Goal: Task Accomplishment & Management: Manage account settings

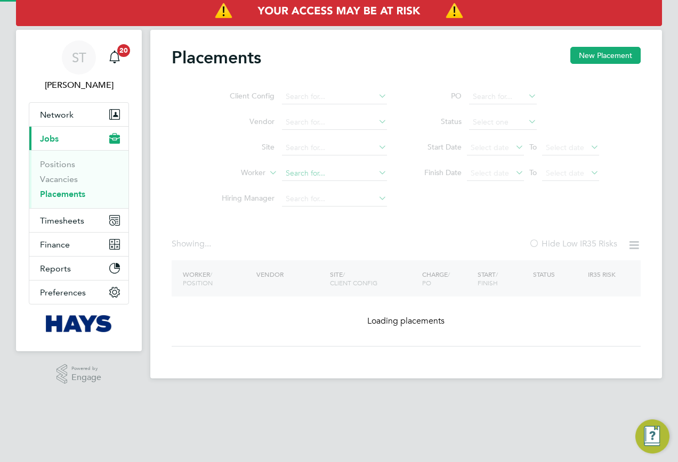
type input "[PERSON_NAME]"
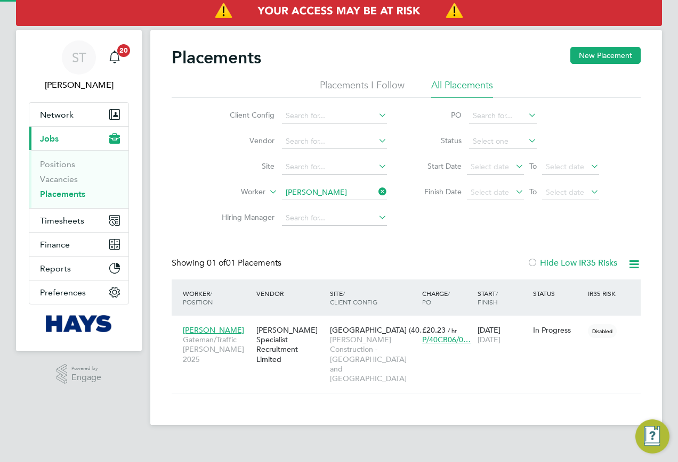
scroll to position [10, 50]
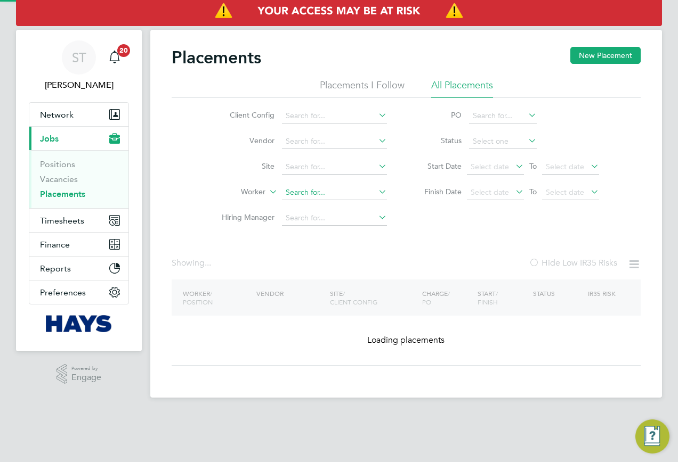
drag, startPoint x: 375, startPoint y: 193, endPoint x: 340, endPoint y: 193, distance: 35.2
click at [375, 193] on input at bounding box center [334, 192] width 105 height 15
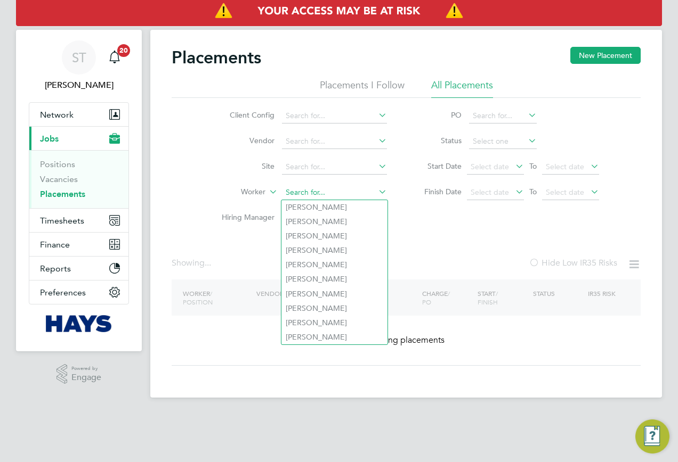
click at [325, 193] on input at bounding box center [334, 192] width 105 height 15
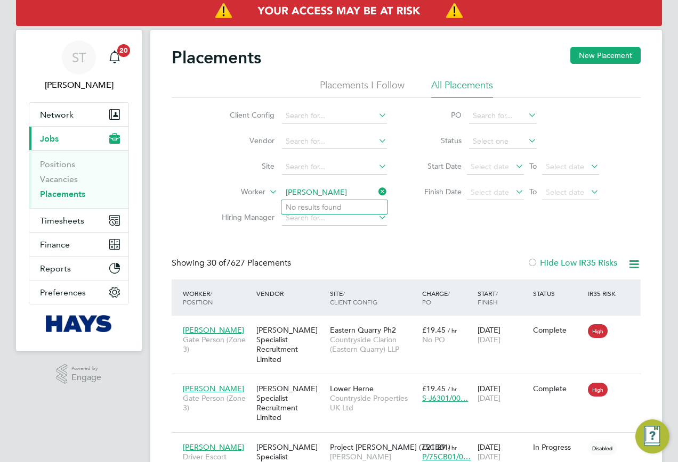
type input "darren Boo"
click at [311, 194] on input at bounding box center [334, 192] width 105 height 15
paste input "Darren Booker"
type input "Darren Booker"
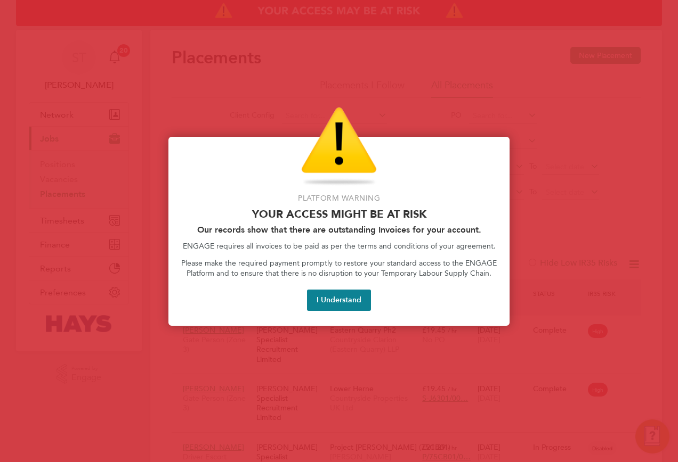
drag, startPoint x: 326, startPoint y: 302, endPoint x: 320, endPoint y: 298, distance: 7.4
click at [326, 303] on button "I Understand" at bounding box center [339, 300] width 64 height 21
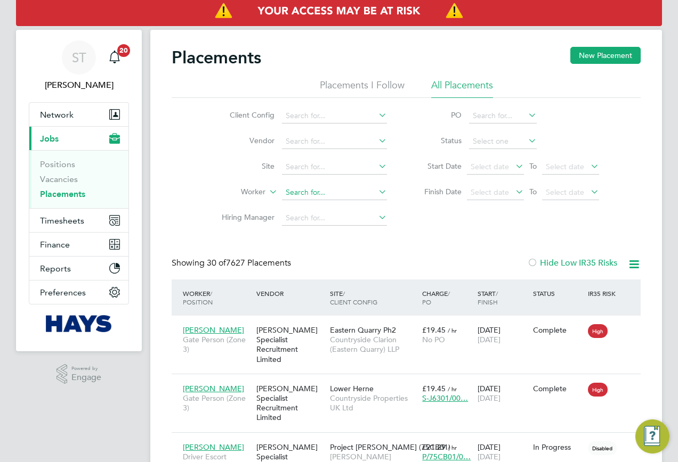
drag, startPoint x: 308, startPoint y: 200, endPoint x: 318, endPoint y: 199, distance: 9.7
click at [308, 200] on li "Worker" at bounding box center [300, 193] width 200 height 26
click at [318, 198] on input at bounding box center [334, 192] width 105 height 15
type input "Marcus"
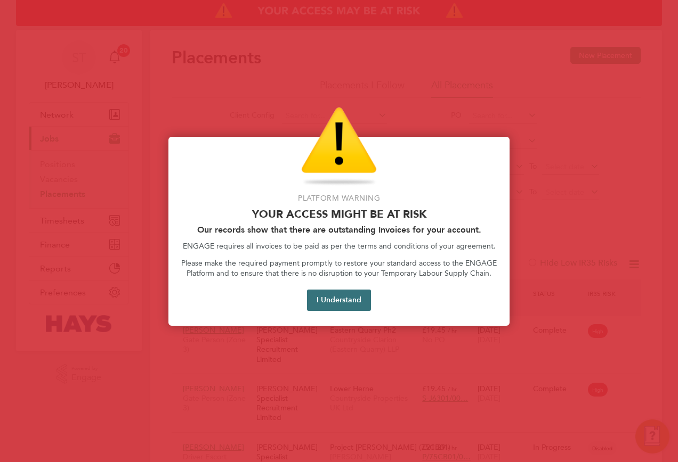
click at [343, 306] on button "I Understand" at bounding box center [339, 300] width 64 height 21
click at [355, 306] on button "I Understand" at bounding box center [339, 300] width 64 height 21
click at [326, 297] on button "I Understand" at bounding box center [339, 300] width 64 height 21
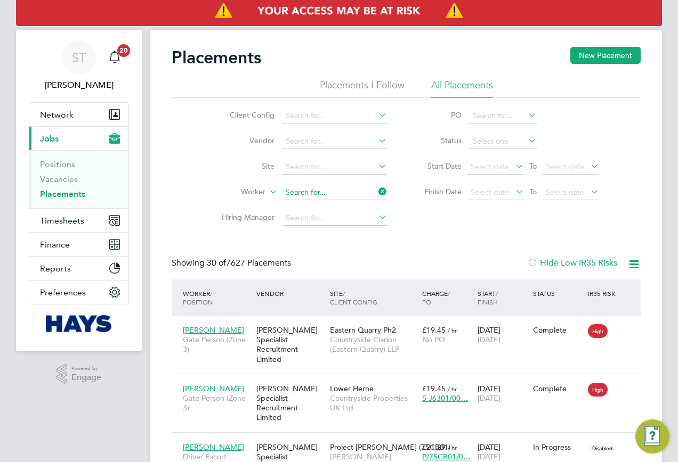
click at [369, 199] on input at bounding box center [334, 192] width 105 height 15
click at [73, 216] on span "Timesheets" at bounding box center [62, 221] width 44 height 10
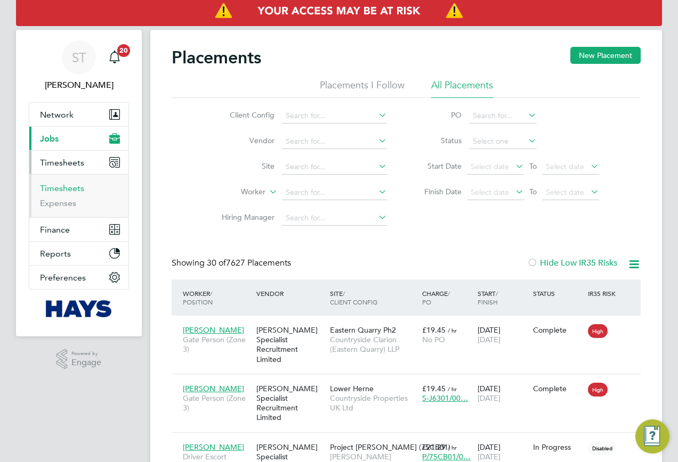
click at [68, 191] on link "Timesheets" at bounding box center [62, 188] width 44 height 10
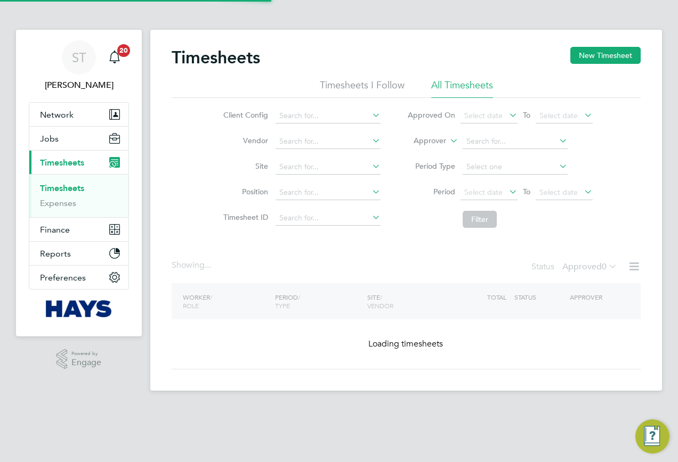
click at [448, 143] on icon at bounding box center [448, 138] width 0 height 10
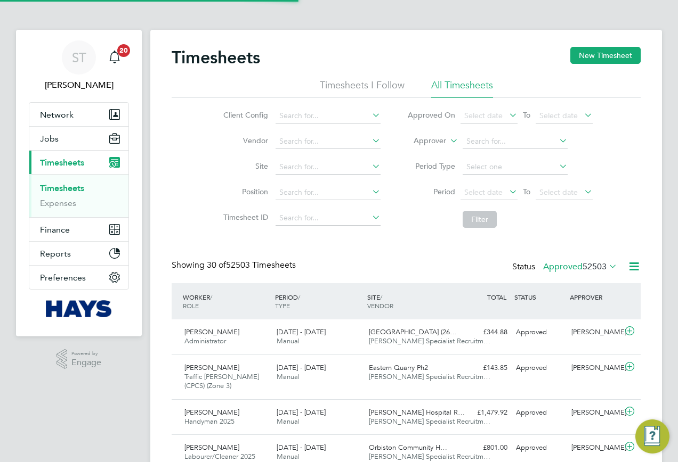
scroll to position [27, 93]
click at [420, 166] on li "Approver" at bounding box center [419, 167] width 53 height 14
click at [432, 142] on label "Approver" at bounding box center [422, 141] width 48 height 11
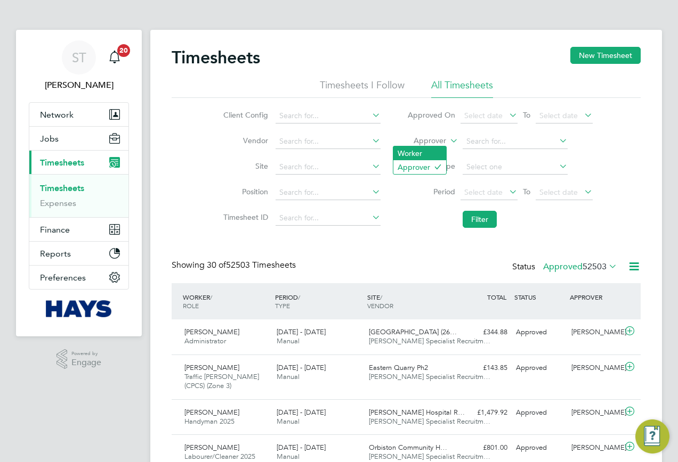
click at [420, 153] on li "Worker" at bounding box center [419, 154] width 53 height 14
click at [501, 138] on input at bounding box center [514, 141] width 105 height 15
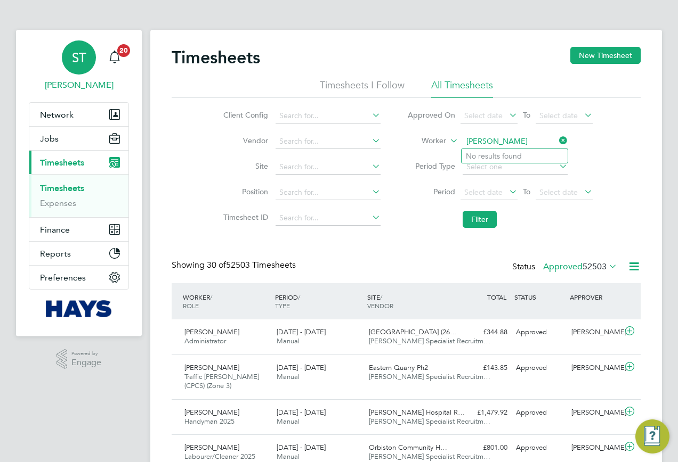
type input "ross gri"
click at [71, 71] on div "ST" at bounding box center [79, 57] width 34 height 34
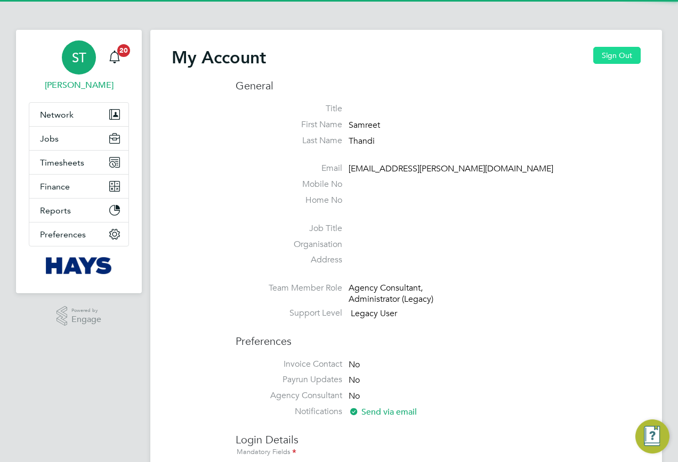
click at [611, 58] on button "Sign Out" at bounding box center [616, 55] width 47 height 17
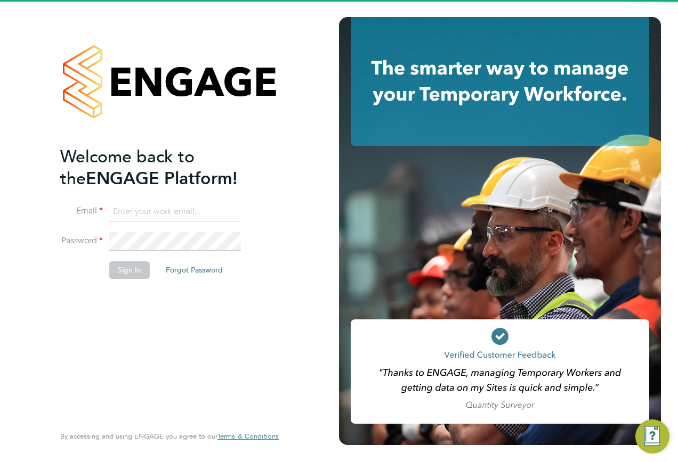
click at [171, 215] on input at bounding box center [175, 211] width 132 height 19
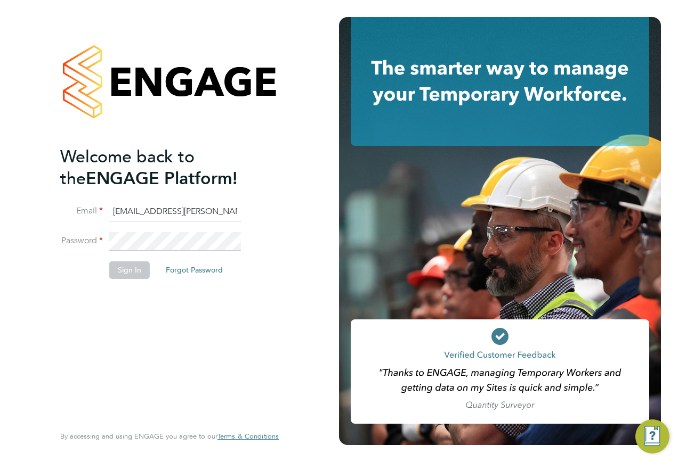
type input "engagemasterlogins@hays.com"
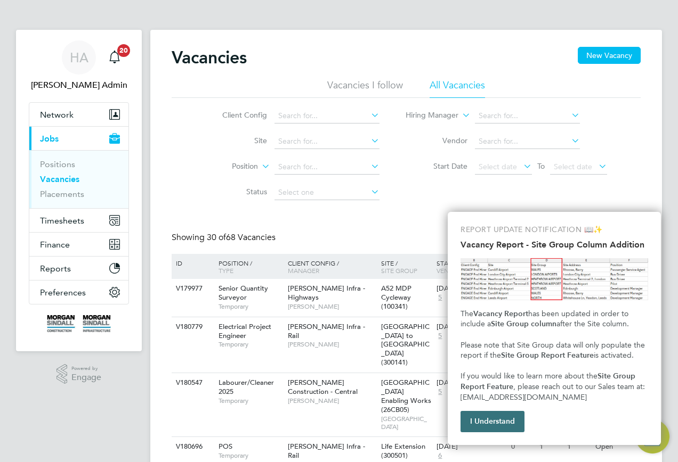
click at [481, 423] on button "I Understand" at bounding box center [492, 421] width 64 height 21
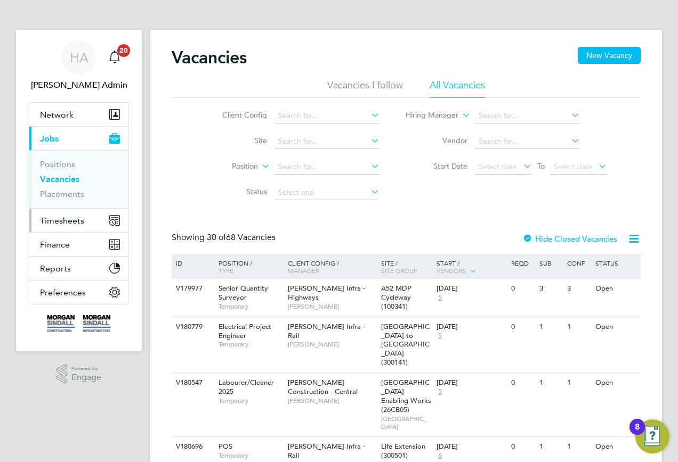
click at [44, 213] on button "Timesheets" at bounding box center [78, 220] width 99 height 23
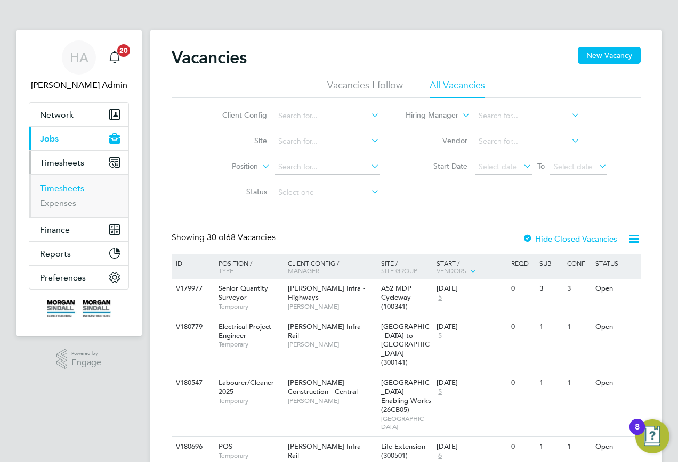
click at [63, 193] on link "Timesheets" at bounding box center [62, 188] width 44 height 10
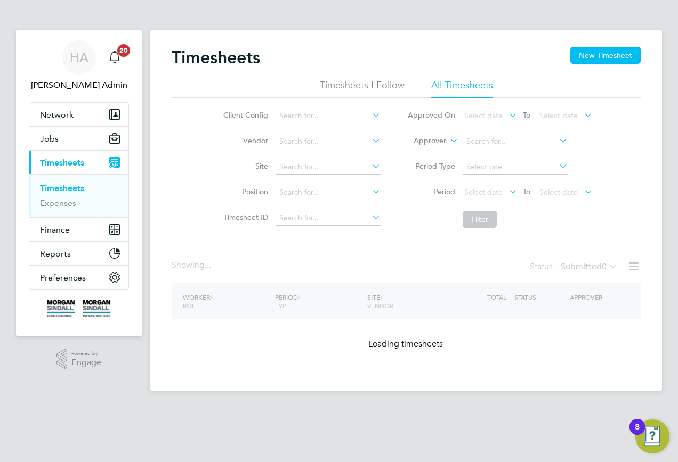
click at [436, 147] on li "Approver" at bounding box center [500, 142] width 212 height 26
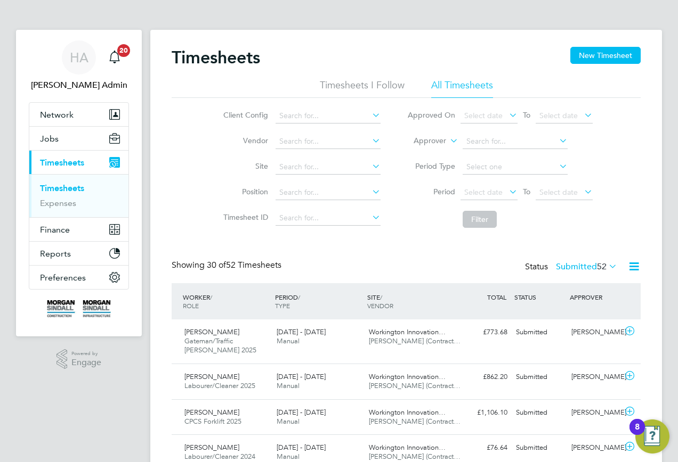
click at [425, 143] on label "Approver" at bounding box center [422, 141] width 48 height 11
click at [423, 152] on li "Worker" at bounding box center [419, 154] width 53 height 14
click at [490, 137] on input at bounding box center [514, 141] width 105 height 15
click at [511, 160] on li "[PERSON_NAME] fin" at bounding box center [514, 156] width 106 height 14
type input "[PERSON_NAME]"
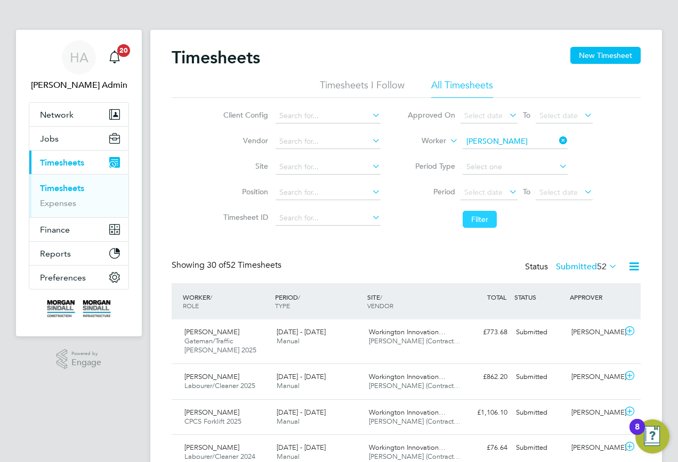
click at [467, 224] on button "Filter" at bounding box center [479, 219] width 34 height 17
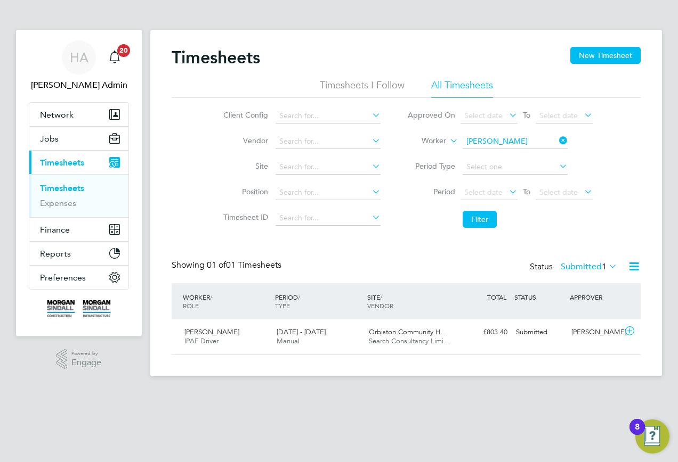
click at [592, 270] on label "Submitted 1" at bounding box center [589, 267] width 56 height 11
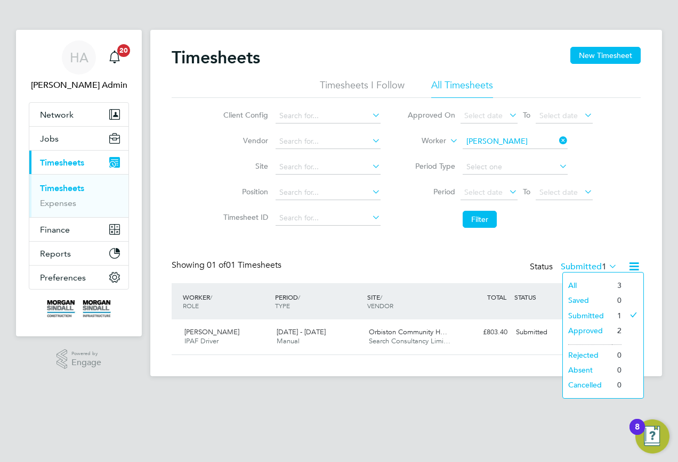
click at [515, 375] on div "Timesheets New Timesheet Timesheets I Follow All Timesheets Client Config Vendo…" at bounding box center [406, 203] width 512 height 347
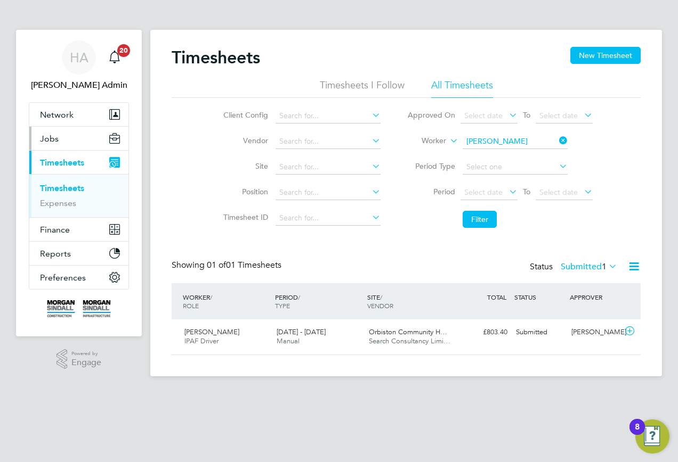
click at [52, 140] on span "Jobs" at bounding box center [49, 139] width 19 height 10
click at [589, 203] on li "Period Select date To Select date" at bounding box center [500, 193] width 212 height 26
click at [596, 233] on li "Filter" at bounding box center [500, 220] width 212 height 28
click at [627, 334] on icon at bounding box center [629, 331] width 13 height 9
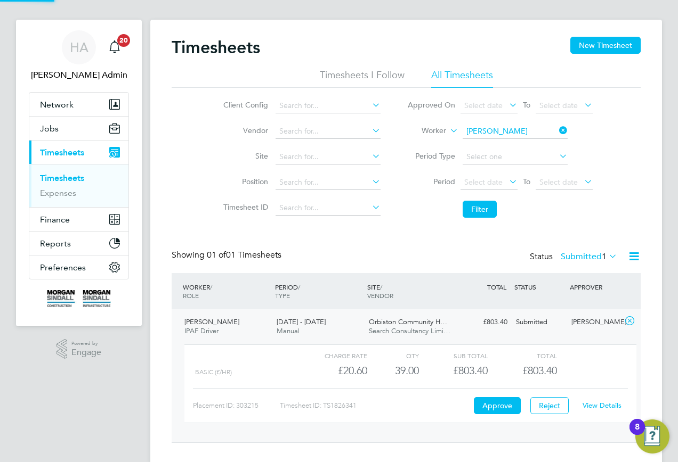
scroll to position [29, 0]
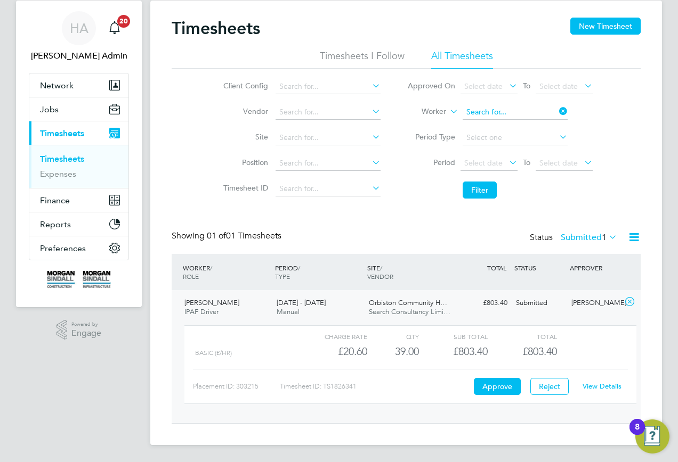
click at [513, 112] on input at bounding box center [514, 112] width 105 height 15
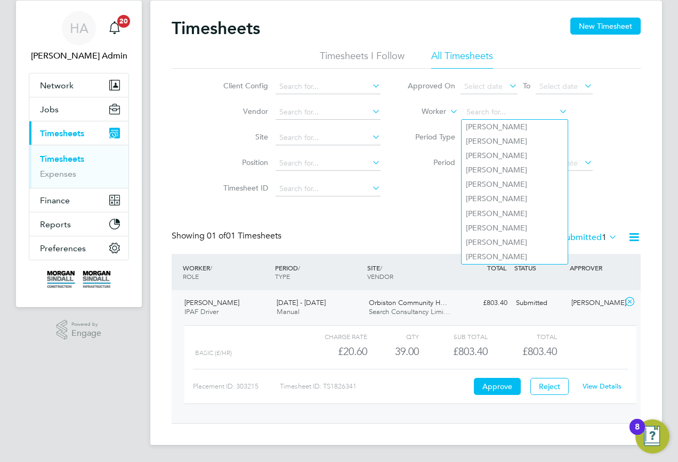
click at [412, 180] on li "Filter" at bounding box center [500, 190] width 212 height 28
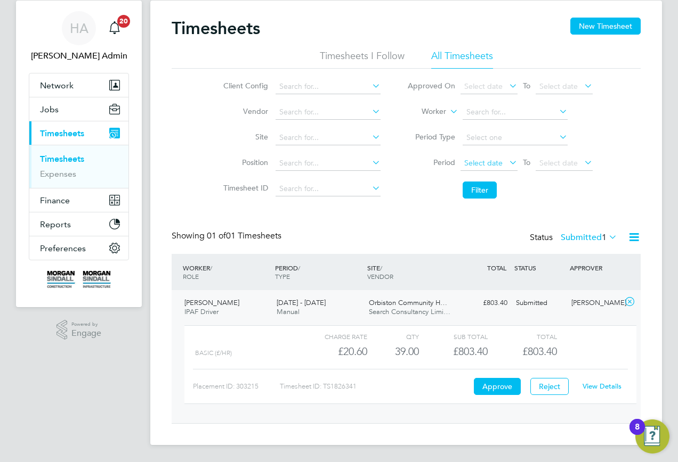
click at [478, 164] on span "Select date" at bounding box center [483, 163] width 38 height 10
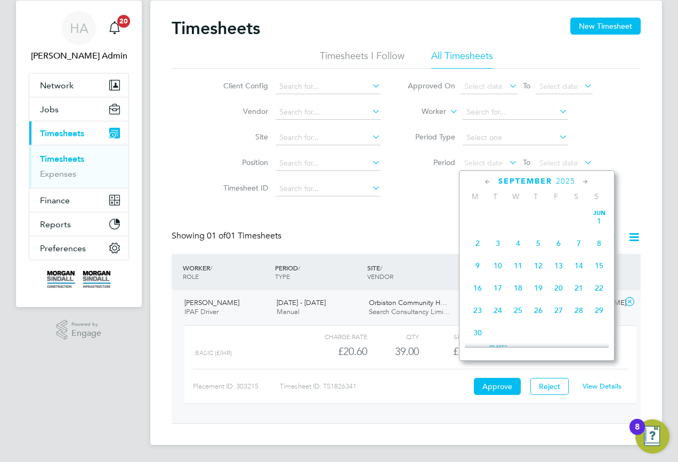
scroll to position [392, 0]
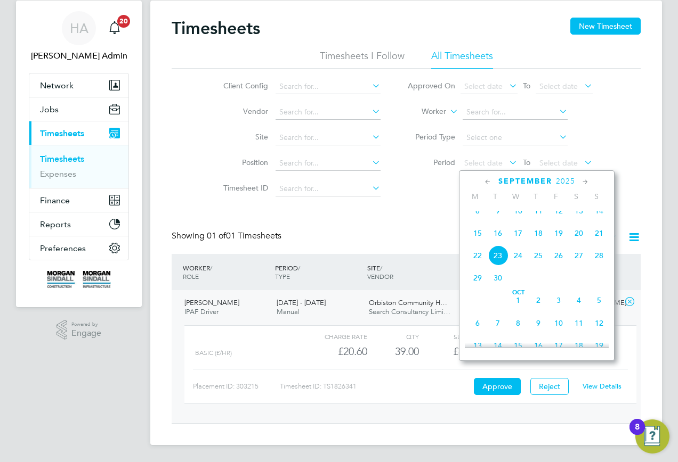
drag, startPoint x: 572, startPoint y: 223, endPoint x: 567, endPoint y: 204, distance: 19.8
click at [573, 221] on span "13" at bounding box center [579, 211] width 20 height 20
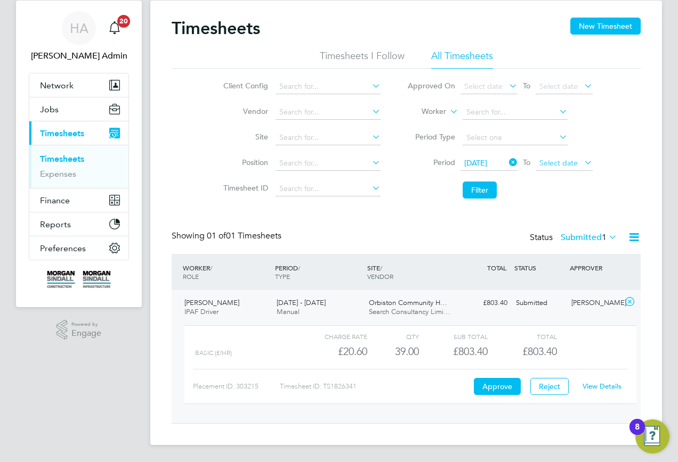
click at [560, 169] on span "Select date" at bounding box center [563, 164] width 57 height 14
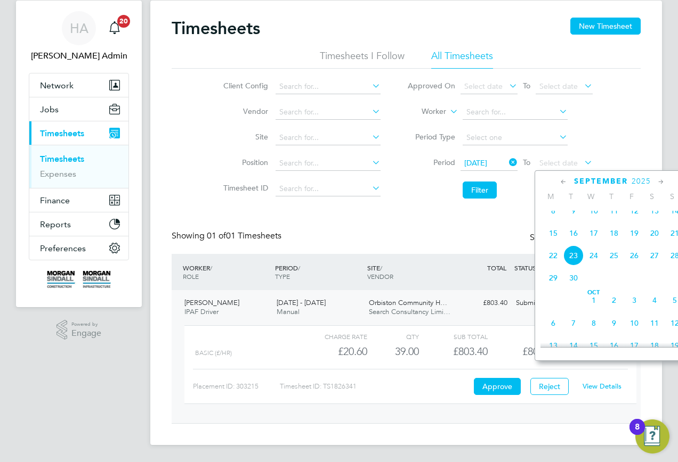
click at [631, 242] on span "19" at bounding box center [634, 233] width 20 height 20
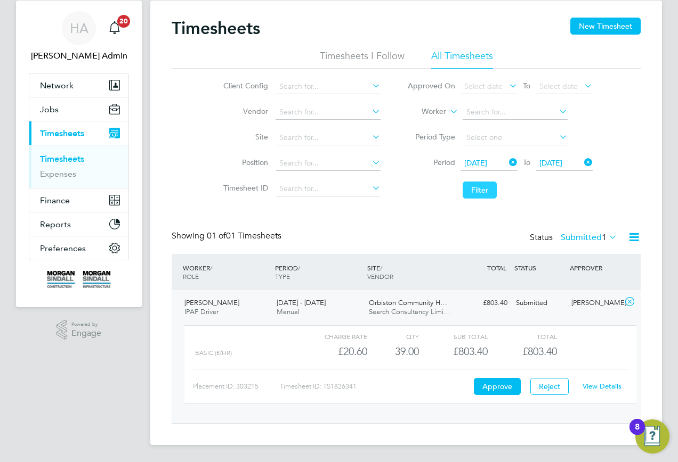
click at [474, 192] on button "Filter" at bounding box center [479, 190] width 34 height 17
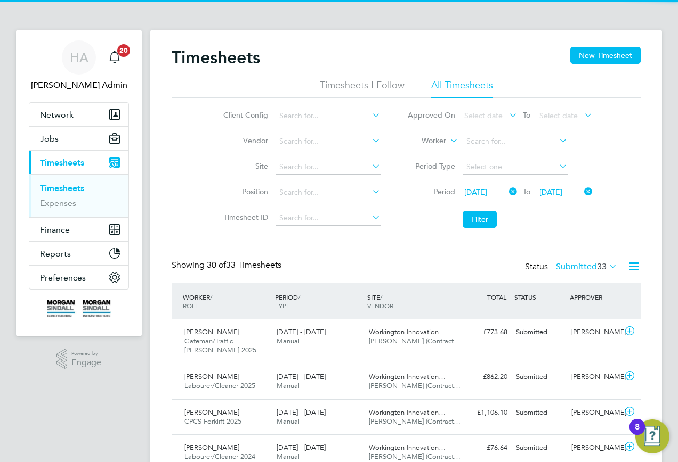
scroll to position [27, 93]
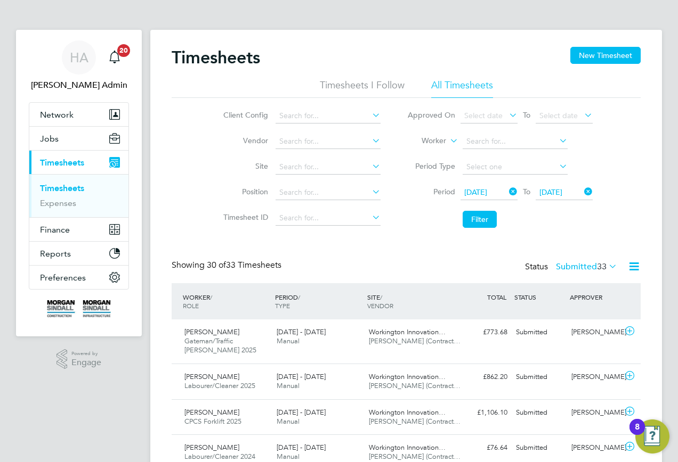
click at [588, 269] on label "Submitted 33" at bounding box center [586, 267] width 61 height 11
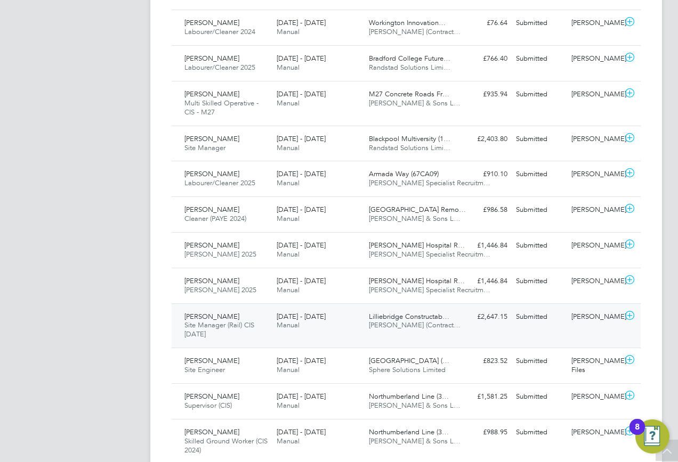
scroll to position [373, 0]
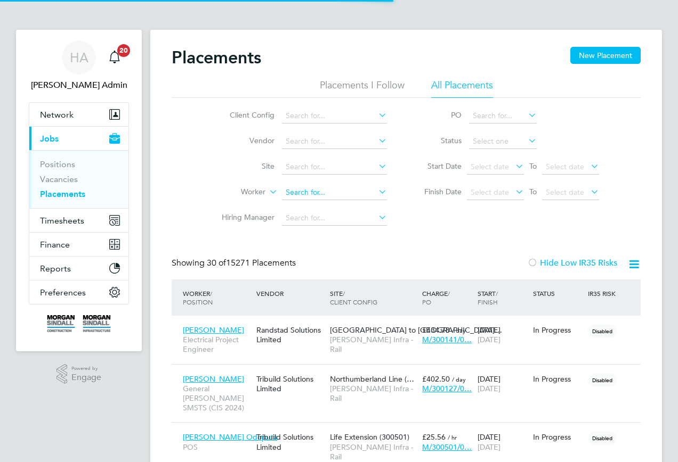
click at [303, 194] on input at bounding box center [334, 192] width 105 height 15
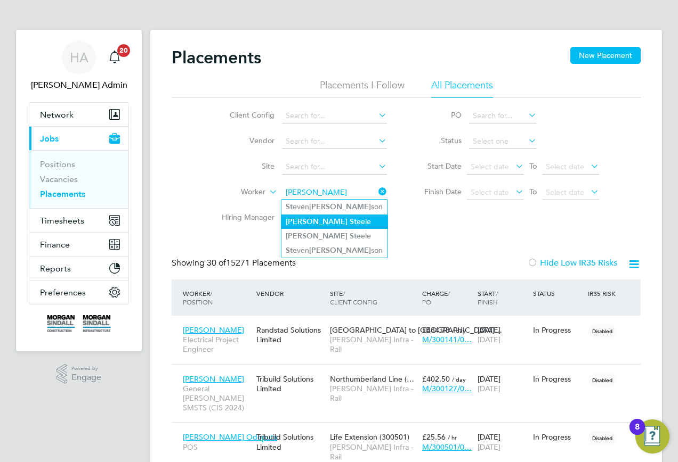
click at [322, 220] on li "David Ste ele" at bounding box center [334, 222] width 106 height 14
type input "[PERSON_NAME]"
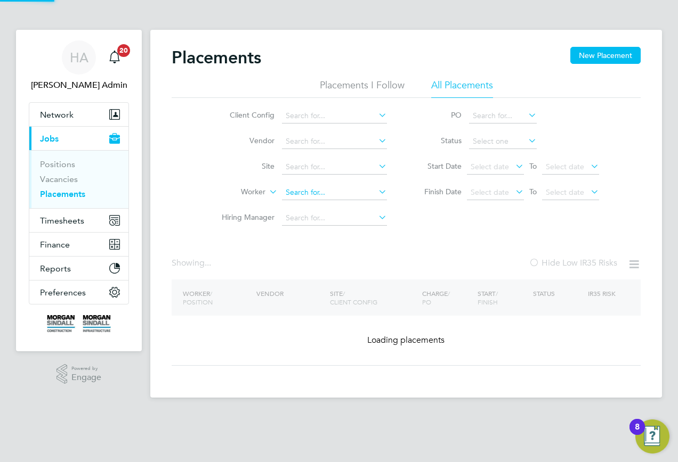
click at [330, 194] on input at bounding box center [334, 192] width 105 height 15
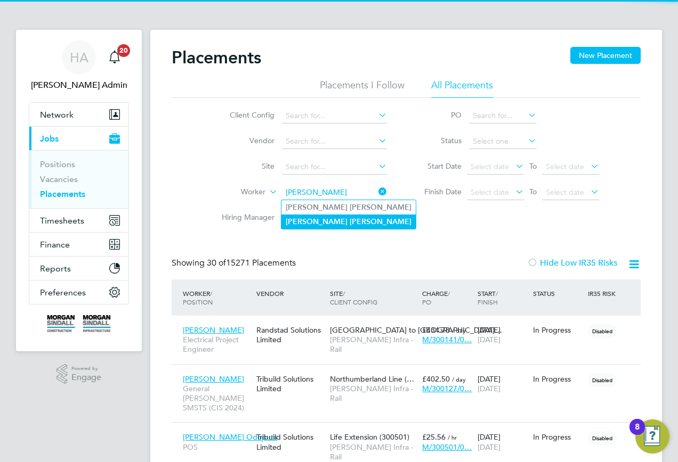
click at [350, 220] on b "Steele" at bounding box center [381, 221] width 62 height 9
type input "David Steele"
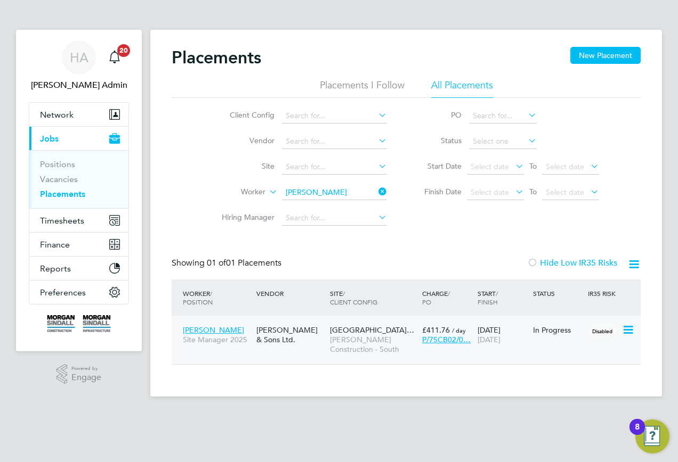
click at [335, 352] on span "[PERSON_NAME] Construction - South" at bounding box center [373, 344] width 87 height 19
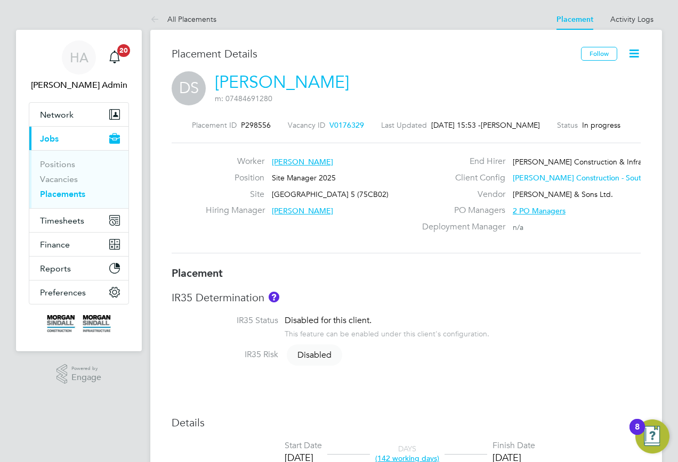
click at [630, 48] on icon at bounding box center [633, 53] width 13 height 13
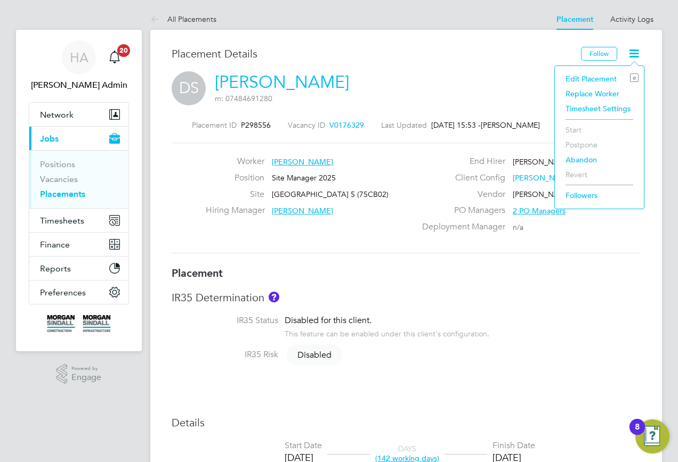
click at [579, 75] on li "Edit Placement e" at bounding box center [599, 78] width 78 height 15
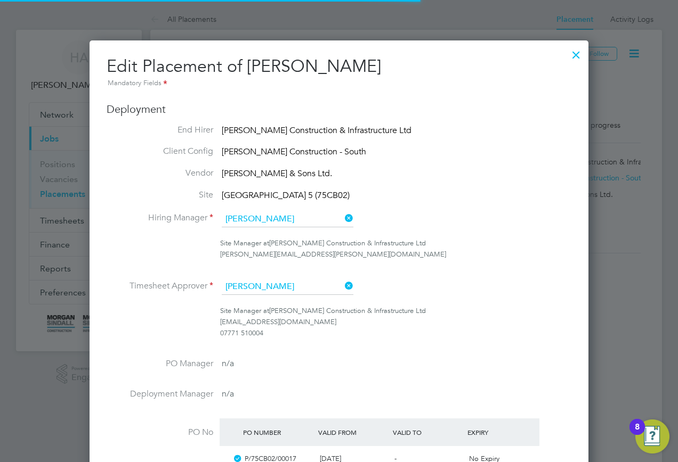
scroll to position [55, 5]
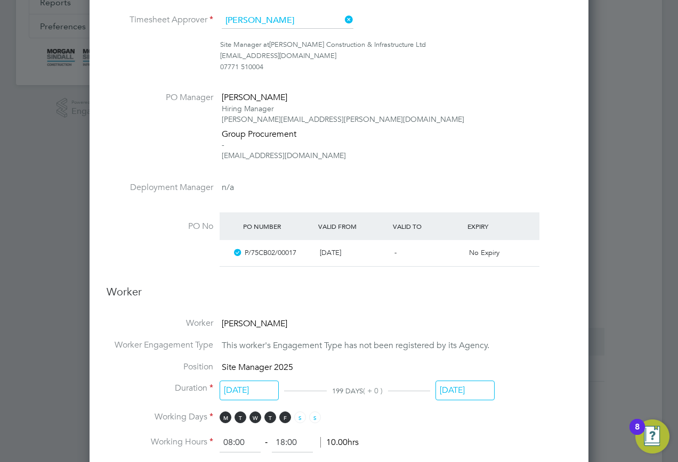
click at [452, 392] on input "31 Jan 2026" at bounding box center [464, 391] width 59 height 20
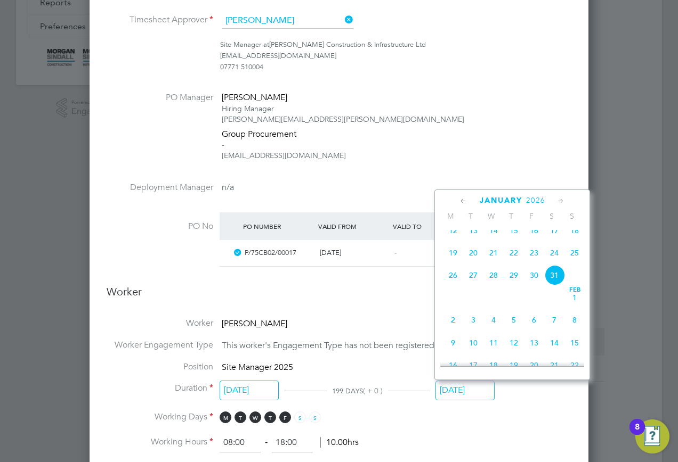
click at [460, 200] on icon at bounding box center [463, 202] width 10 height 12
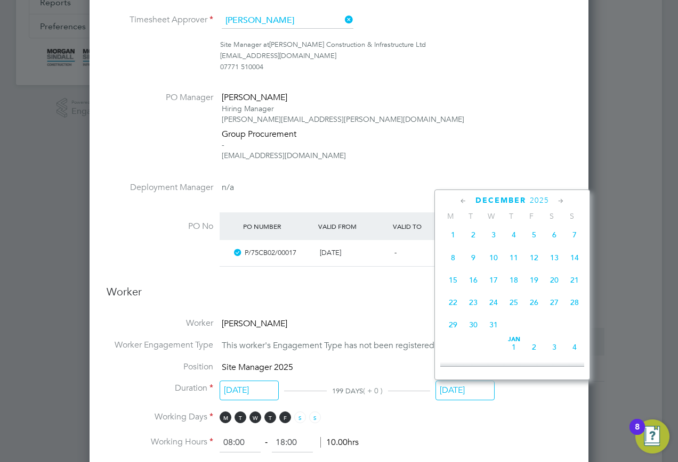
click at [460, 200] on icon at bounding box center [463, 202] width 10 height 12
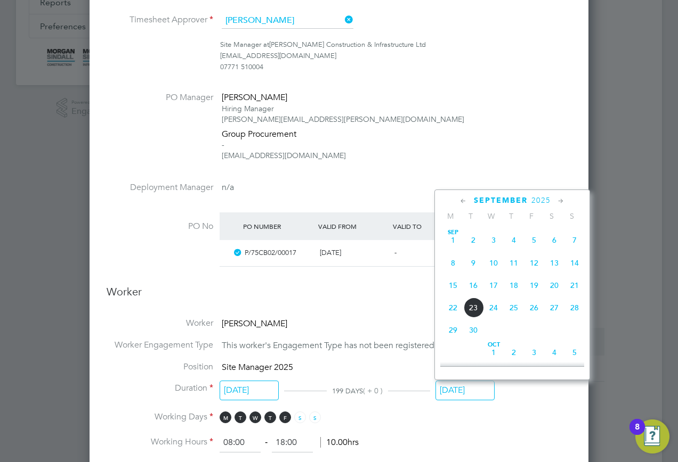
click at [460, 200] on icon at bounding box center [463, 202] width 10 height 12
click at [556, 203] on icon at bounding box center [561, 202] width 10 height 12
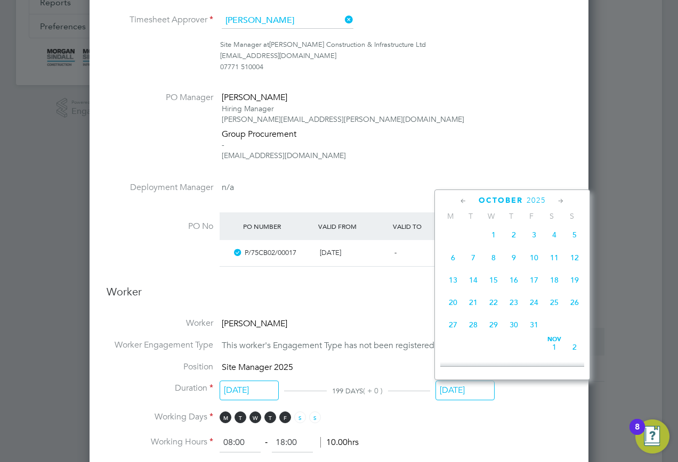
click at [534, 264] on span "10" at bounding box center [534, 258] width 20 height 20
type input "10 Oct 2025"
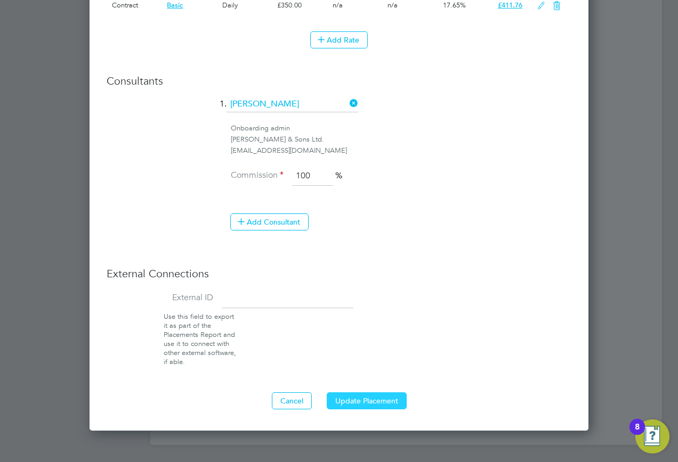
click at [397, 403] on button "Update Placement" at bounding box center [367, 401] width 80 height 17
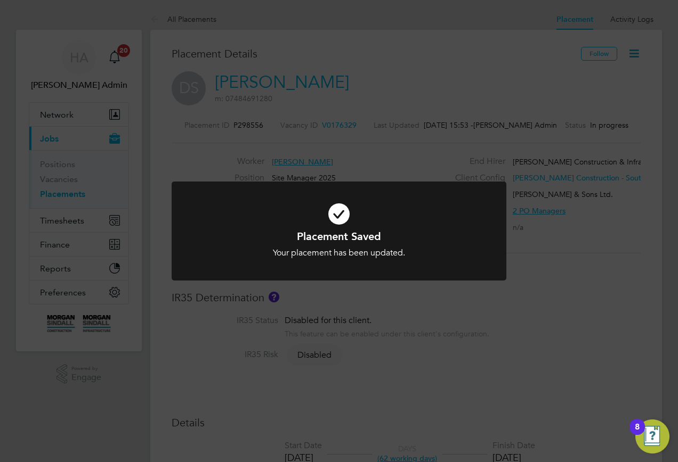
click at [282, 325] on div "Placement Saved Your placement has been updated. Cancel Okay" at bounding box center [339, 231] width 678 height 462
